Goal: Transaction & Acquisition: Purchase product/service

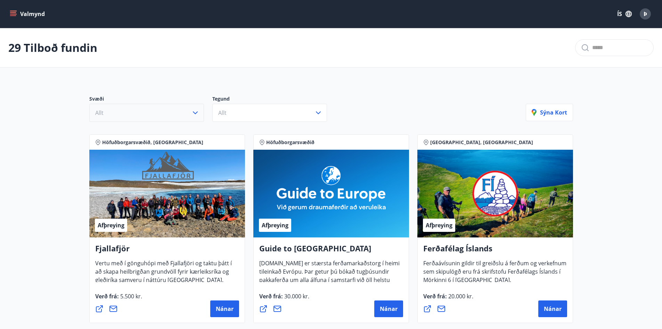
click at [195, 112] on icon "button" at bounding box center [195, 112] width 8 height 8
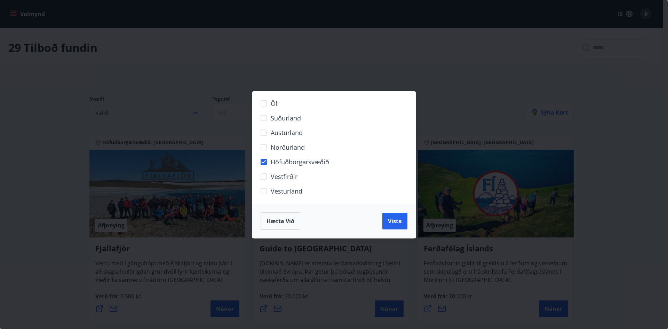
click at [393, 217] on span "Vista" at bounding box center [395, 221] width 14 height 8
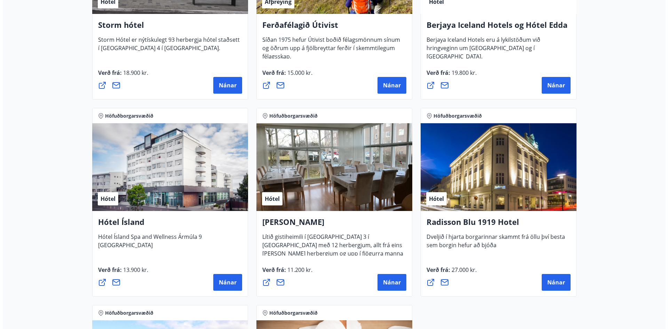
scroll to position [487, 0]
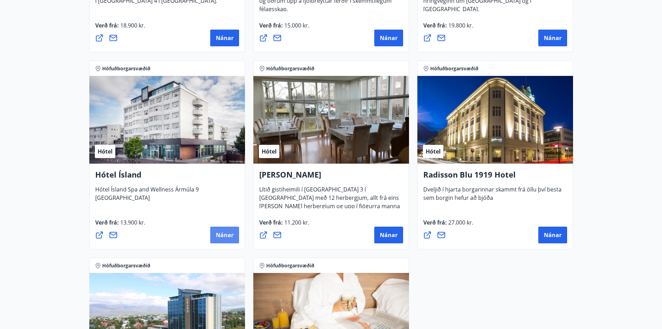
click at [226, 232] on span "Nánar" at bounding box center [225, 235] width 18 height 8
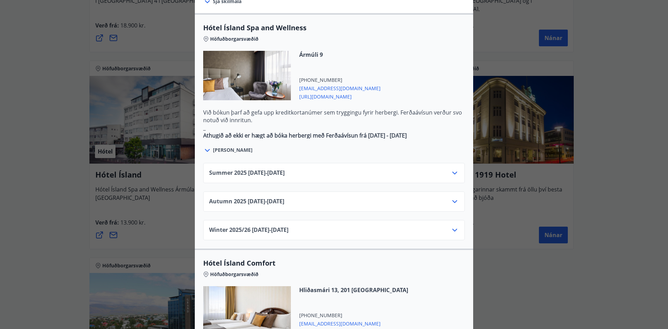
scroll to position [383, 0]
click at [453, 168] on icon at bounding box center [454, 172] width 8 height 8
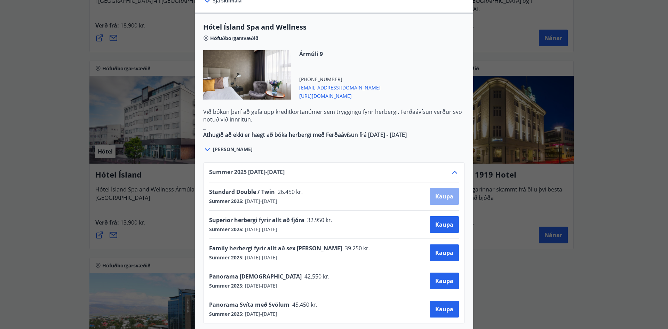
click at [443, 192] on span "Kaupa" at bounding box center [444, 196] width 18 height 8
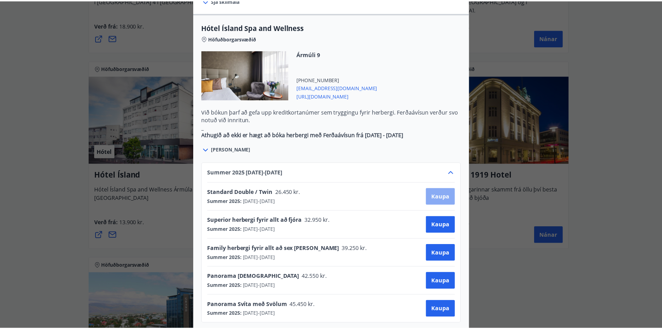
scroll to position [1, 0]
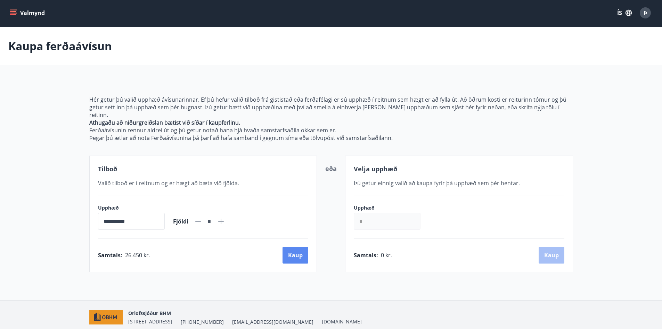
click at [296, 248] on button "Kaup" at bounding box center [296, 255] width 26 height 17
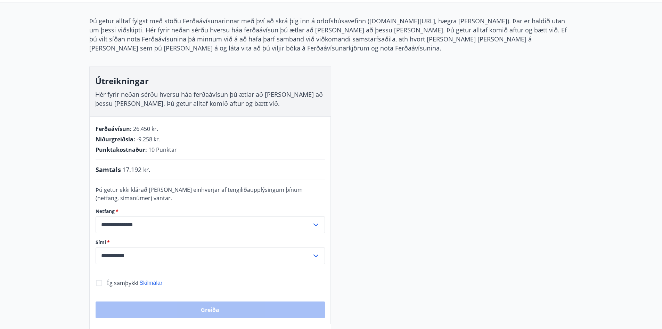
scroll to position [71, 0]
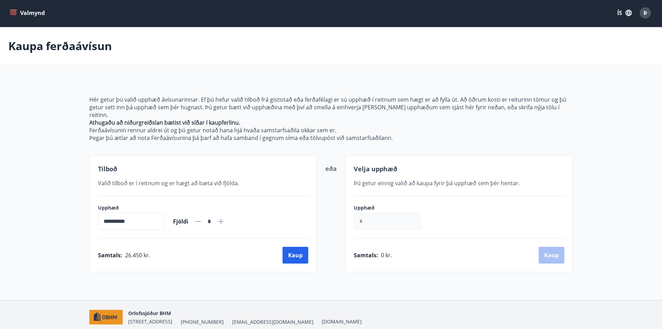
scroll to position [23, 0]
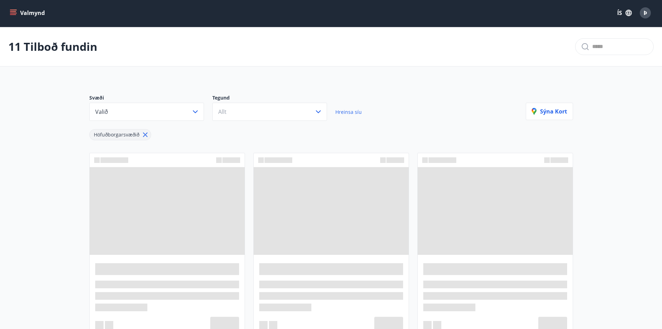
scroll to position [71, 0]
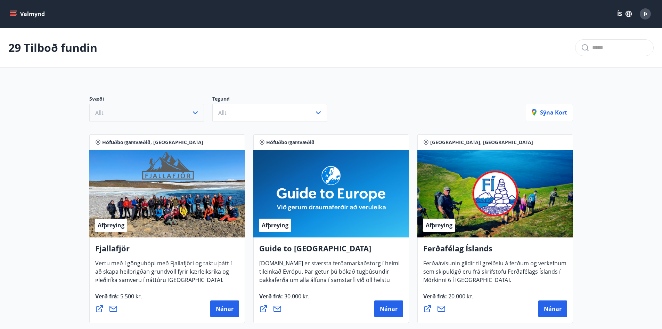
click at [197, 112] on icon "button" at bounding box center [195, 112] width 8 height 8
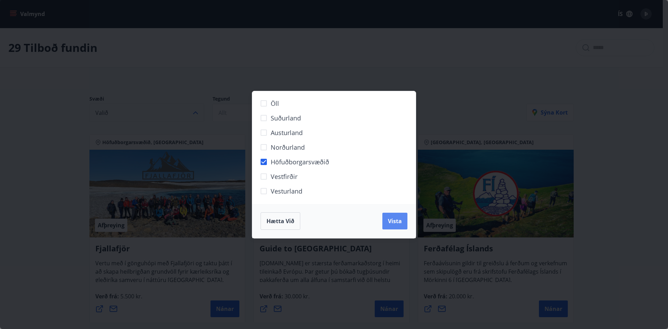
drag, startPoint x: 397, startPoint y: 220, endPoint x: 397, endPoint y: 217, distance: 3.8
click at [397, 220] on span "Vista" at bounding box center [395, 221] width 14 height 8
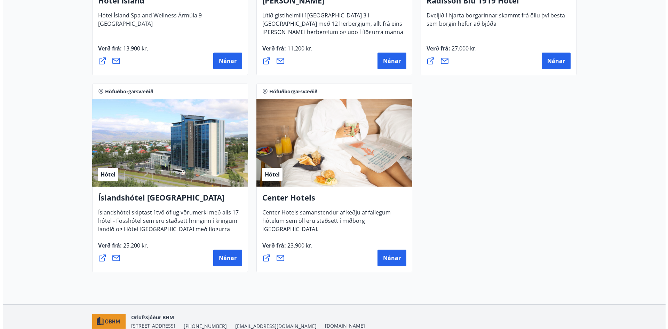
scroll to position [556, 0]
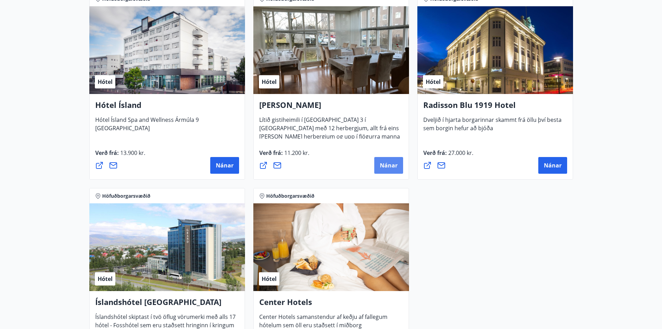
click at [393, 165] on span "Nánar" at bounding box center [389, 165] width 18 height 8
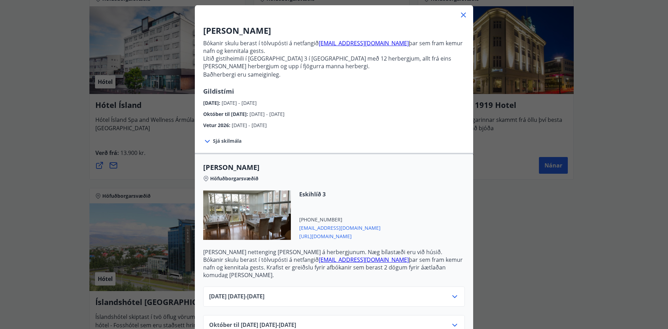
scroll to position [78, 0]
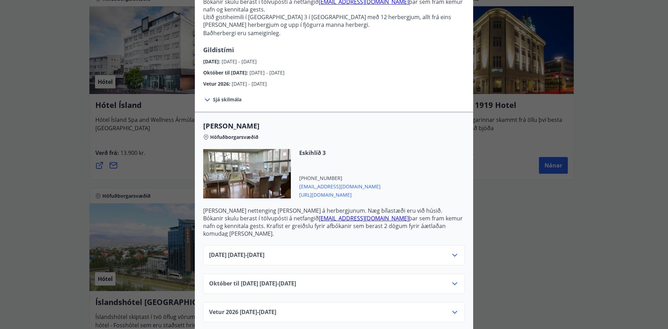
click at [451, 251] on icon at bounding box center [454, 255] width 8 height 8
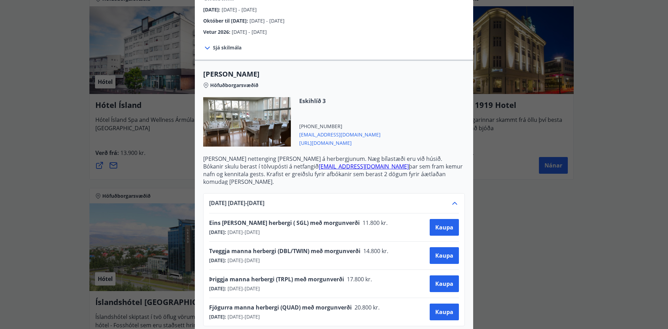
scroll to position [182, 0]
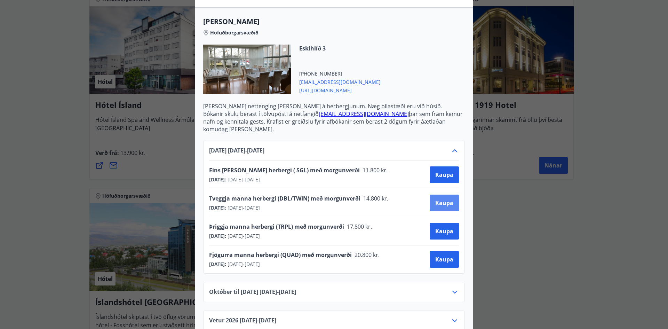
click at [437, 199] on span "Kaupa" at bounding box center [444, 203] width 18 height 8
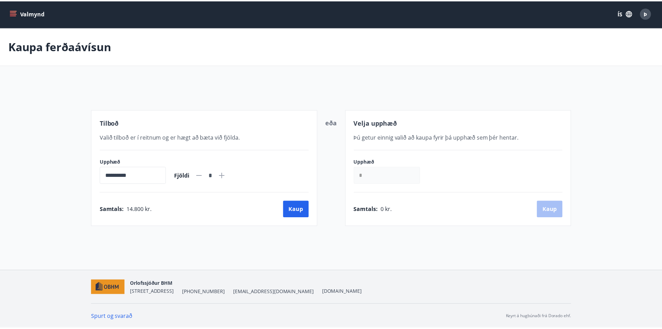
scroll to position [1, 0]
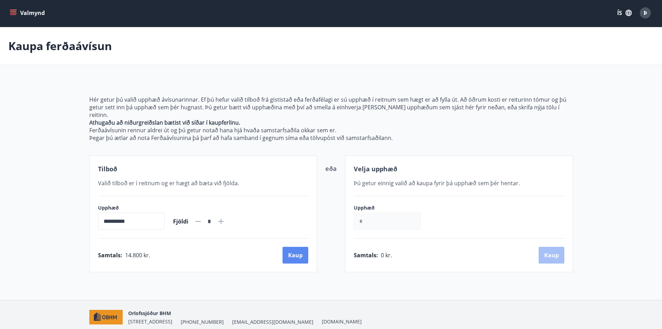
click at [295, 248] on button "Kaup" at bounding box center [296, 255] width 26 height 17
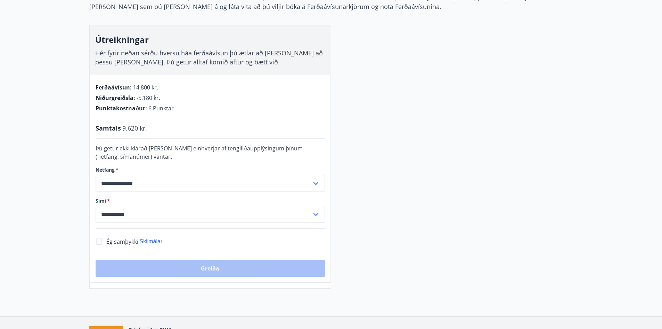
scroll to position [105, 0]
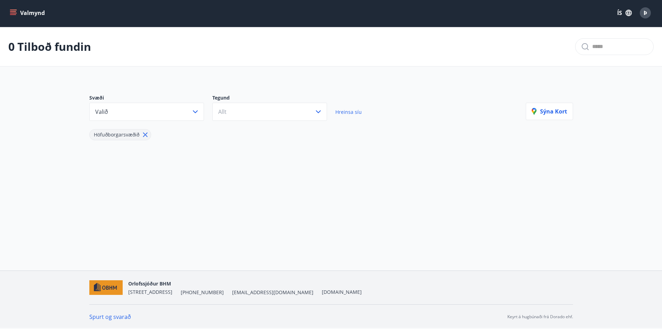
scroll to position [105, 0]
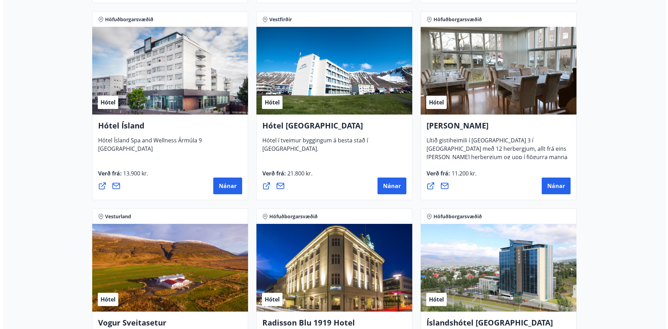
scroll to position [1078, 0]
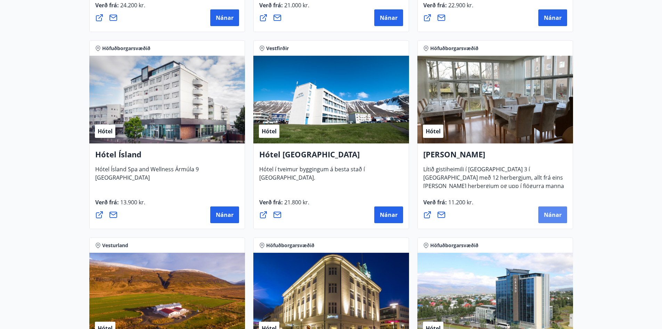
click at [555, 215] on span "Nánar" at bounding box center [553, 215] width 18 height 8
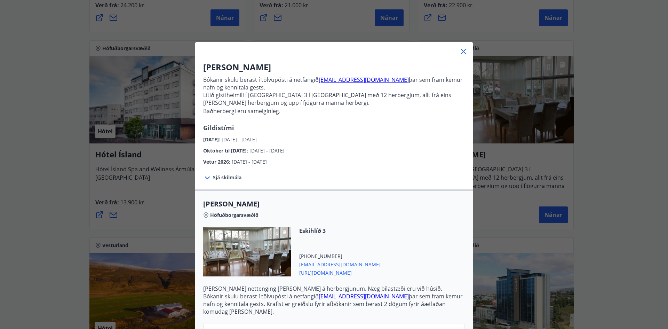
click at [460, 50] on icon at bounding box center [463, 51] width 8 height 8
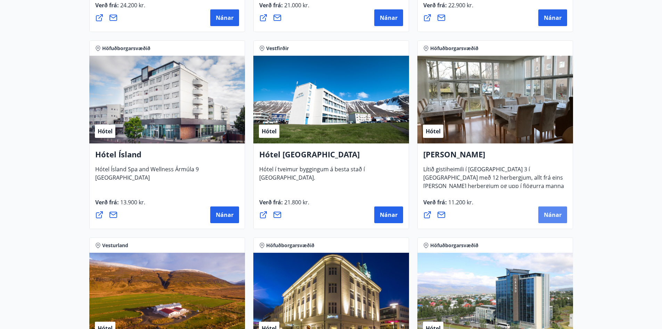
click at [550, 212] on span "Nánar" at bounding box center [553, 215] width 18 height 8
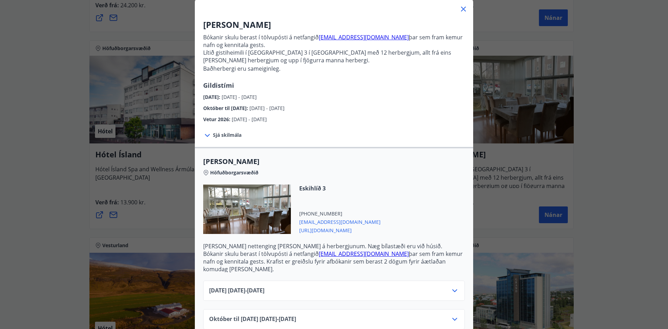
scroll to position [78, 0]
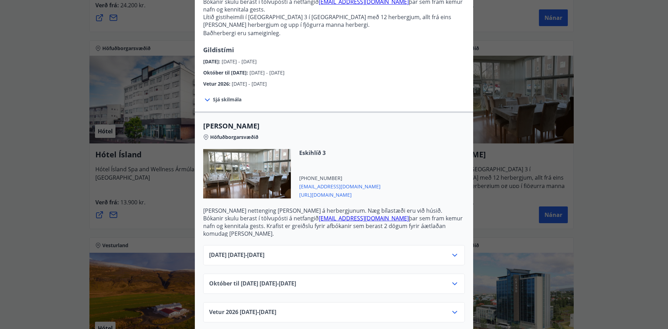
click at [450, 251] on icon at bounding box center [454, 255] width 8 height 8
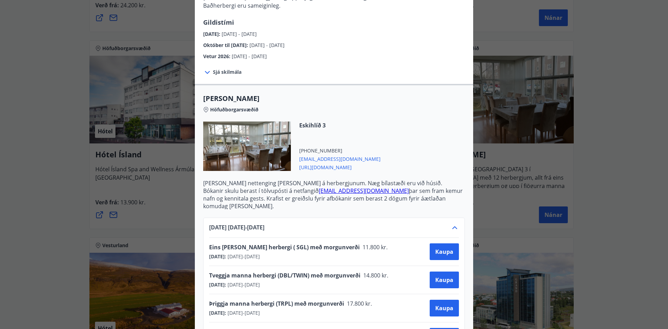
scroll to position [147, 0]
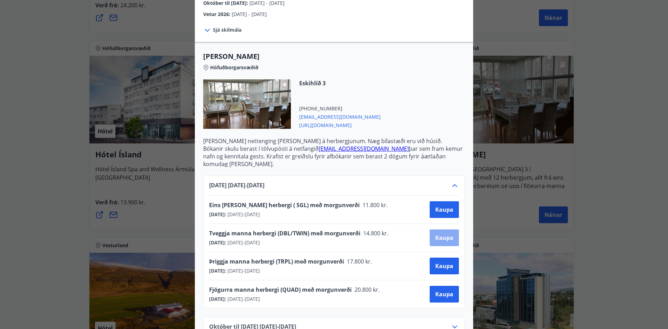
click at [442, 234] on span "Kaupa" at bounding box center [444, 238] width 18 height 8
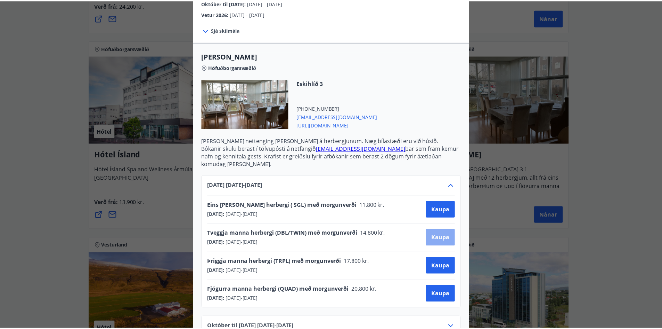
scroll to position [1, 0]
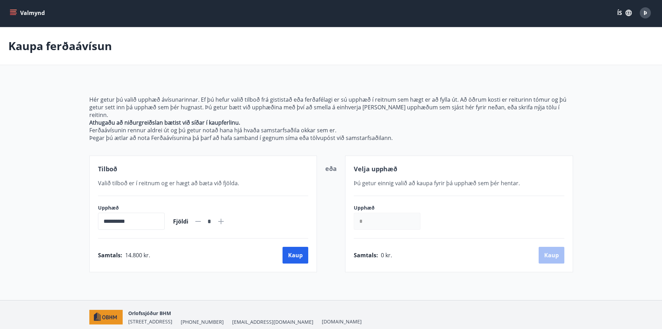
click at [225, 217] on icon at bounding box center [221, 221] width 8 height 8
type input "*"
click at [287, 247] on button "Kaup" at bounding box center [296, 255] width 26 height 17
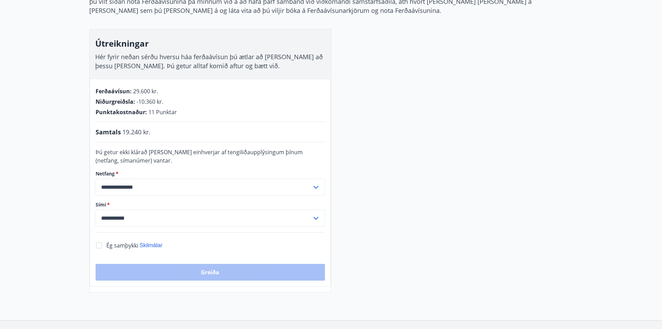
scroll to position [1, 0]
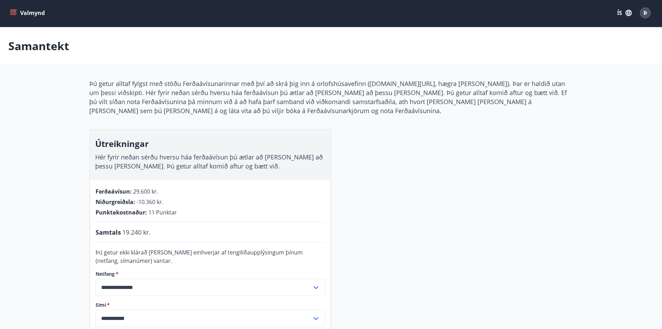
click at [13, 11] on icon "menu" at bounding box center [13, 12] width 7 height 7
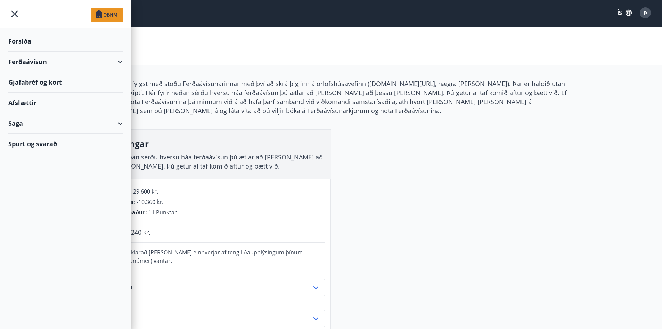
click at [32, 56] on div "Ferðaávísun" at bounding box center [65, 61] width 114 height 21
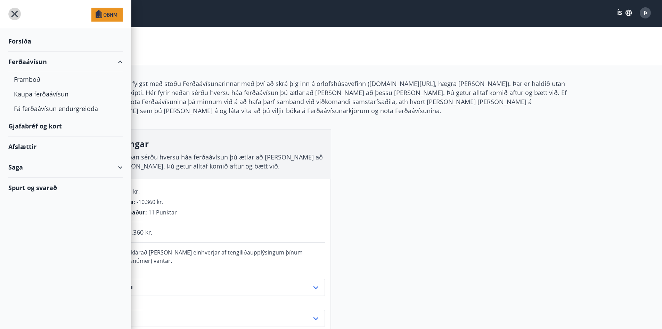
click at [17, 11] on icon "menu" at bounding box center [14, 14] width 13 height 13
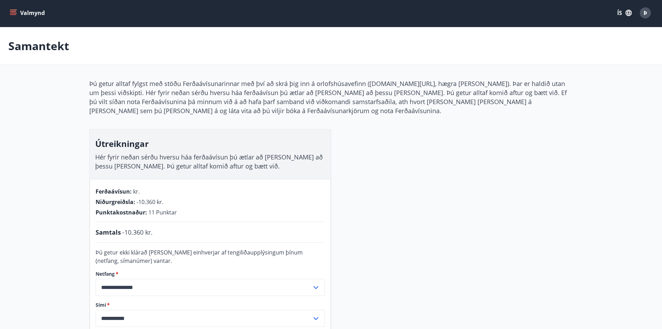
click at [17, 10] on button "Valmynd" at bounding box center [27, 13] width 39 height 13
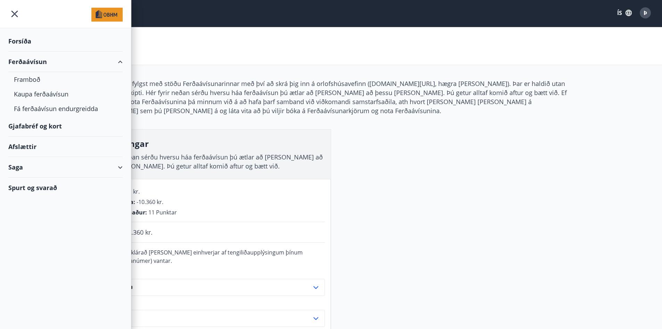
click at [14, 39] on div "Forsíða" at bounding box center [65, 41] width 114 height 21
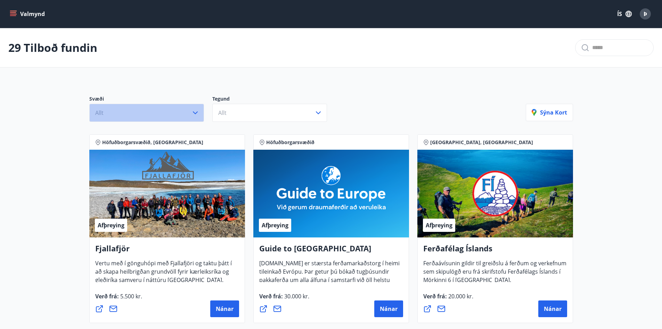
click at [197, 110] on icon "button" at bounding box center [195, 112] width 8 height 8
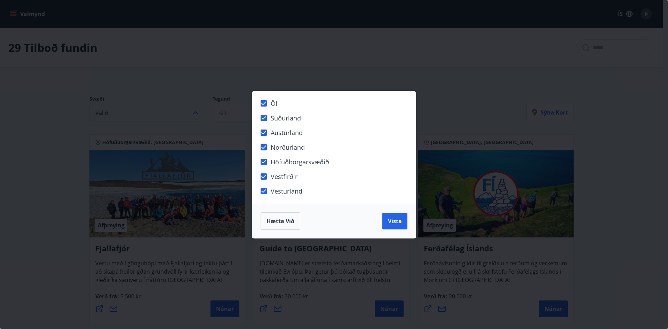
click at [219, 87] on div "Öll Suðurland [GEOGRAPHIC_DATA] Norðurland Höfuðborgarsvæðið [GEOGRAPHIC_DATA] …" at bounding box center [334, 164] width 668 height 329
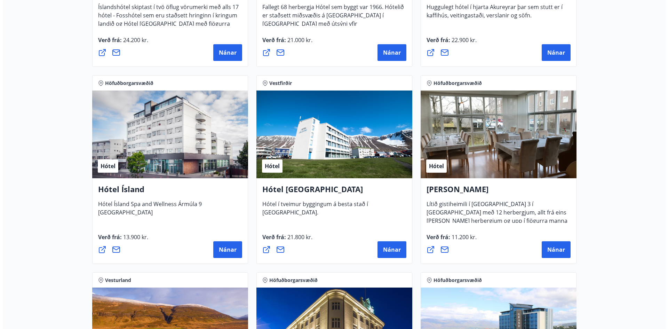
scroll to position [1113, 0]
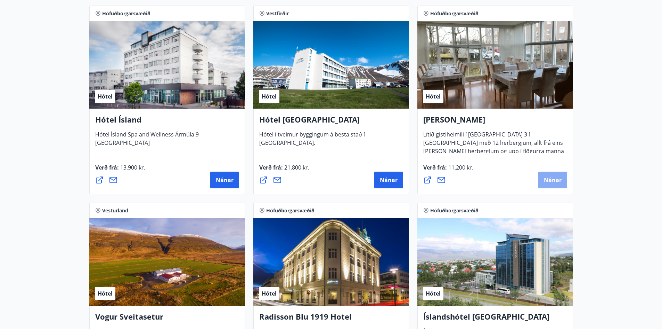
click at [556, 177] on span "Nánar" at bounding box center [553, 180] width 18 height 8
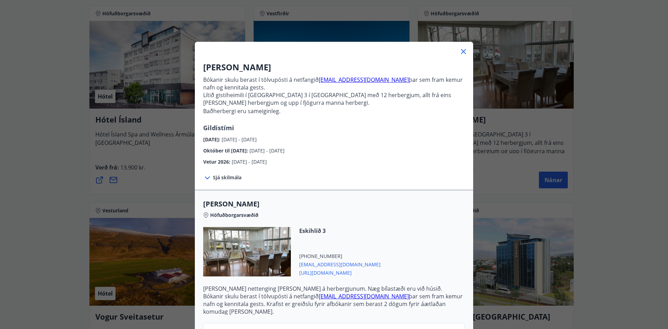
scroll to position [78, 0]
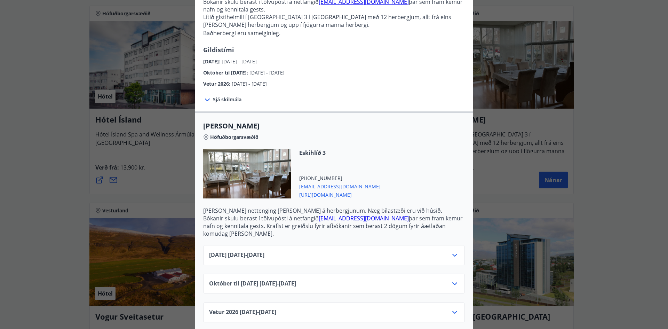
click at [451, 251] on icon at bounding box center [454, 255] width 8 height 8
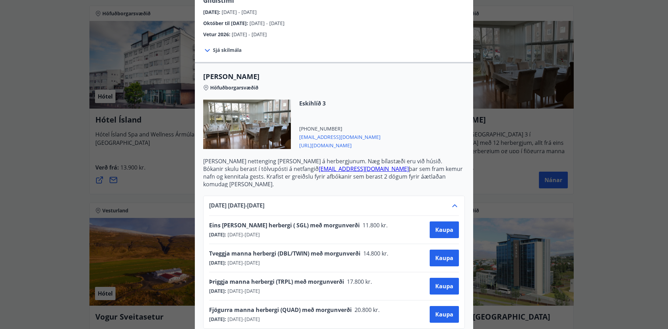
scroll to position [191, 0]
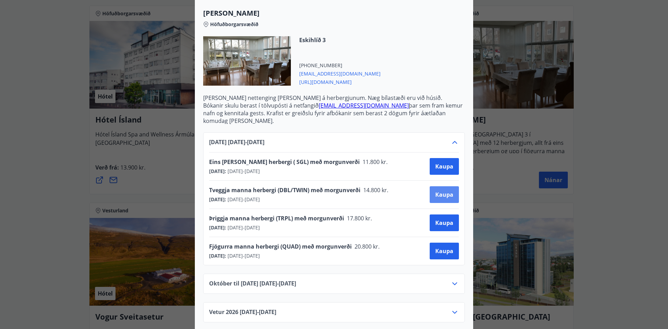
click at [444, 191] on span "Kaupa" at bounding box center [444, 195] width 18 height 8
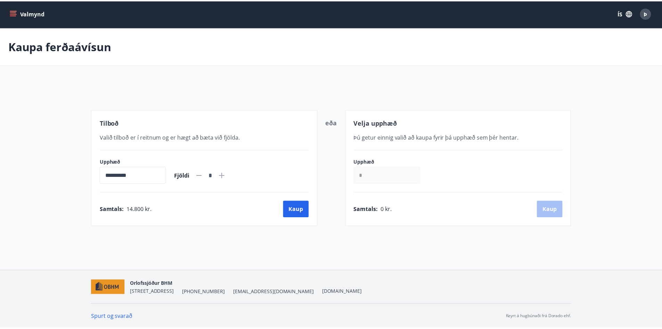
scroll to position [1, 0]
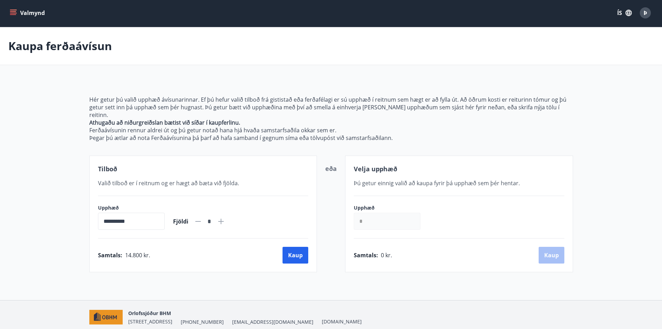
click at [224, 218] on icon at bounding box center [221, 221] width 6 height 6
type input "*"
click at [295, 247] on button "Kaup" at bounding box center [296, 255] width 26 height 17
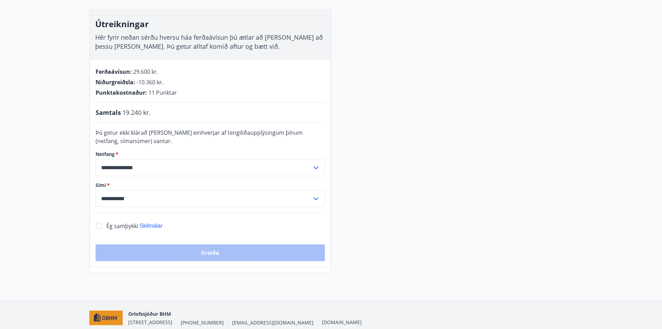
scroll to position [151, 0]
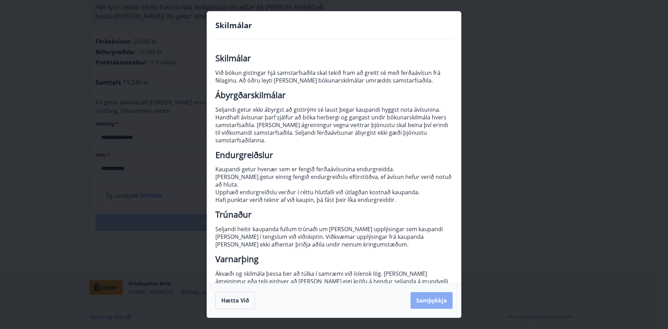
click at [431, 299] on button "Samþykkja" at bounding box center [431, 300] width 42 height 17
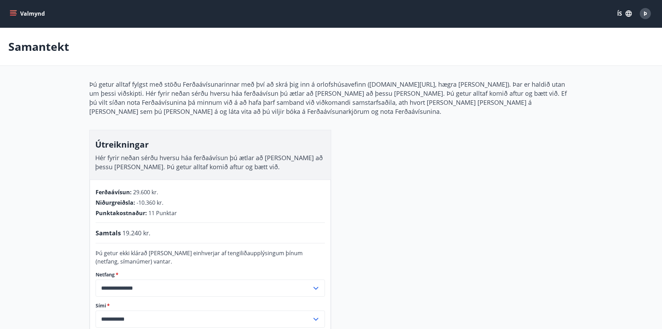
scroll to position [0, 0]
click at [17, 11] on button "Valmynd" at bounding box center [27, 14] width 39 height 13
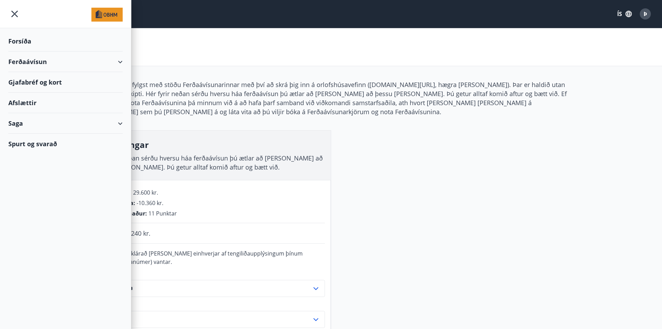
click at [118, 61] on div "Ferðaávísun" at bounding box center [65, 61] width 114 height 21
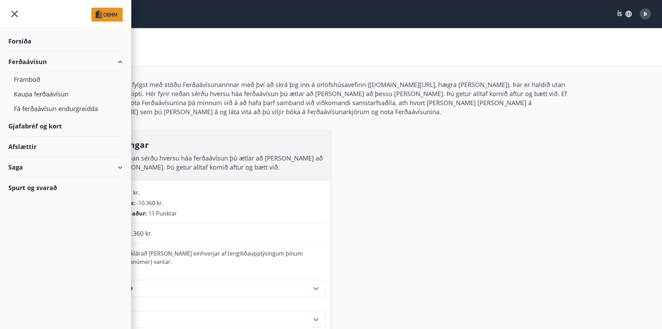
click at [15, 14] on icon "menu" at bounding box center [14, 13] width 1 height 1
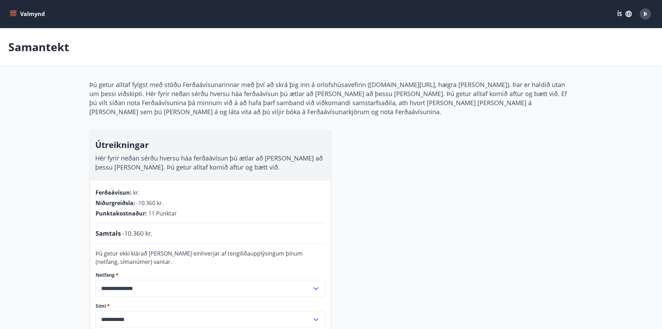
click at [13, 13] on icon "menu" at bounding box center [13, 12] width 6 height 1
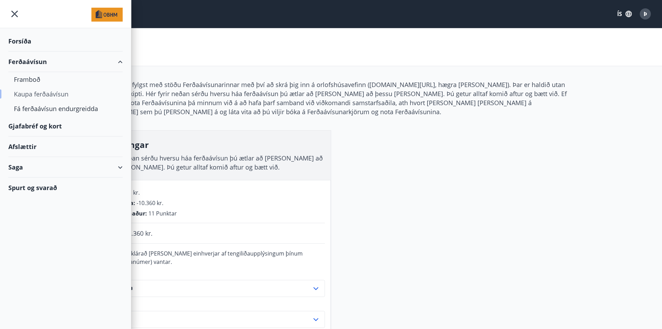
click at [37, 94] on div "Kaupa ferðaávísun" at bounding box center [65, 94] width 103 height 15
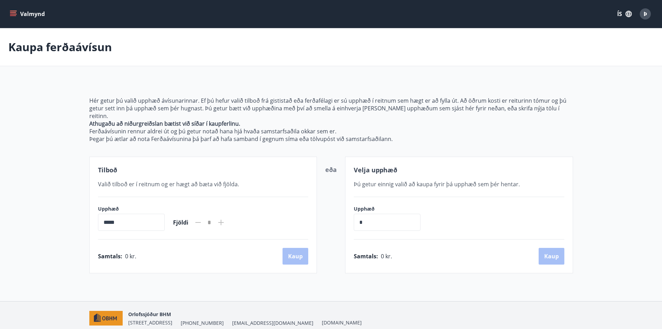
click at [376, 214] on input "*" at bounding box center [387, 222] width 67 height 17
type input "******"
click at [555, 248] on button "Kaup" at bounding box center [552, 256] width 26 height 17
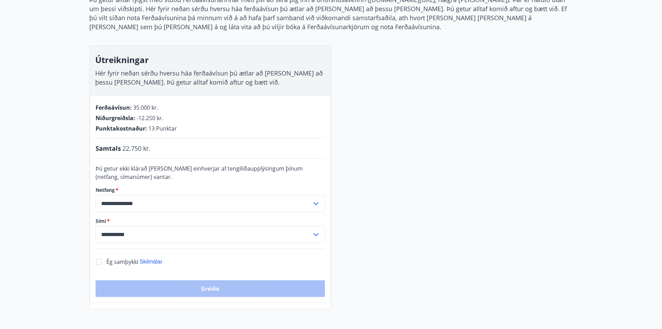
scroll to position [104, 0]
